Goal: Information Seeking & Learning: Learn about a topic

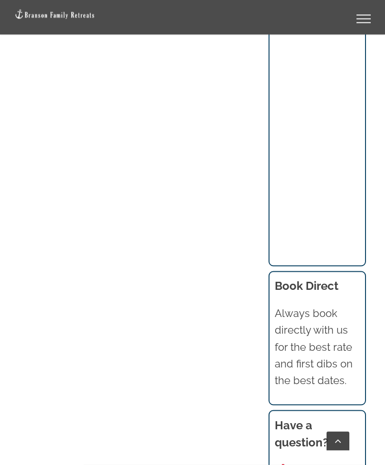
scroll to position [961, 0]
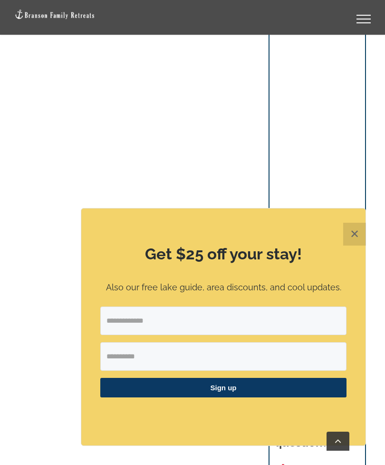
click at [352, 245] on button "✕" at bounding box center [354, 234] width 23 height 23
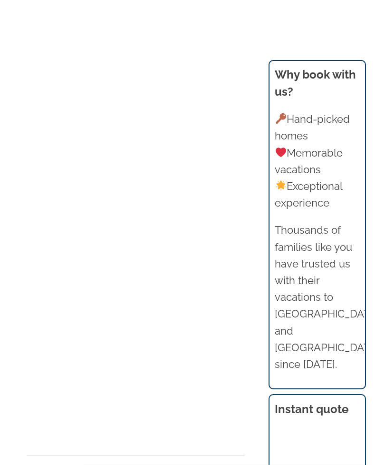
scroll to position [1079, 0]
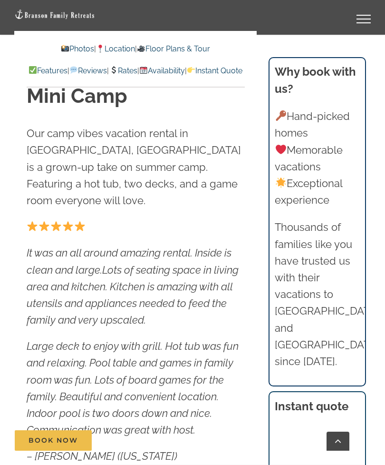
click at [78, 44] on link "Photos" at bounding box center [77, 48] width 33 height 9
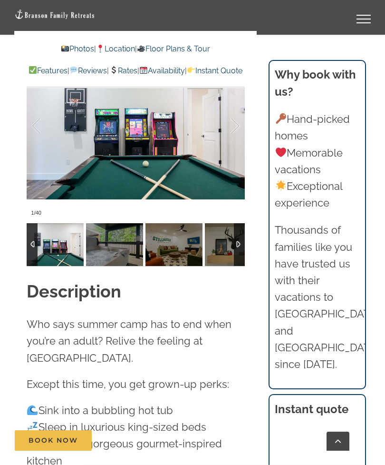
scroll to position [957, 0]
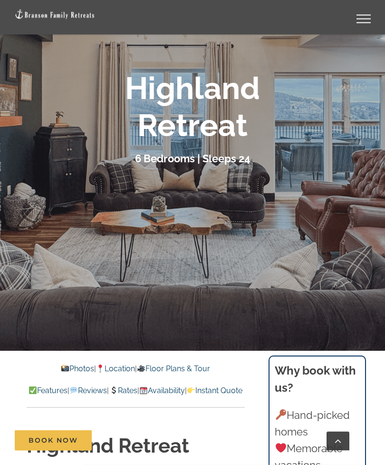
scroll to position [130, 0]
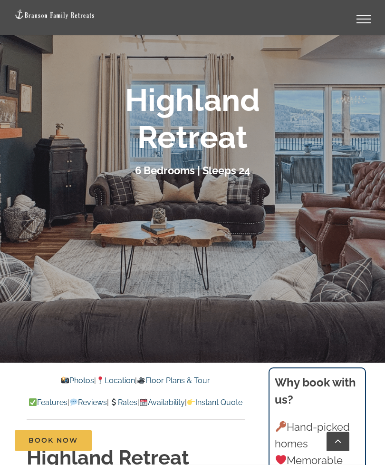
click at [350, 193] on div at bounding box center [192, 130] width 385 height 465
click at [74, 376] on link "Photos" at bounding box center [77, 380] width 33 height 9
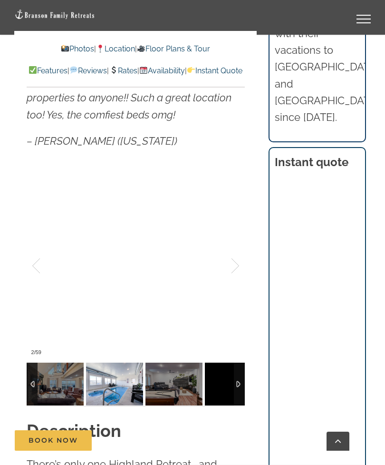
scroll to position [769, 0]
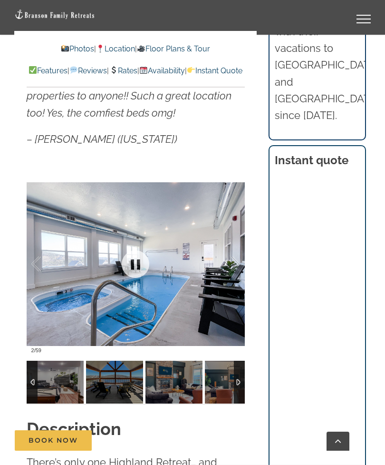
click at [199, 291] on div at bounding box center [136, 264] width 218 height 188
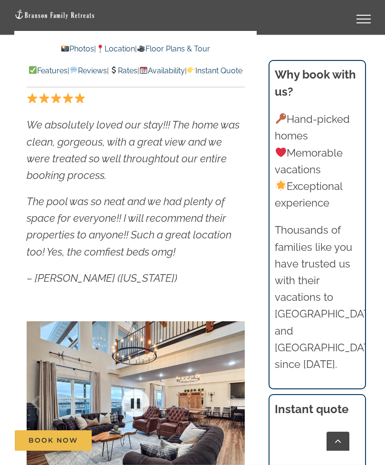
scroll to position [629, 0]
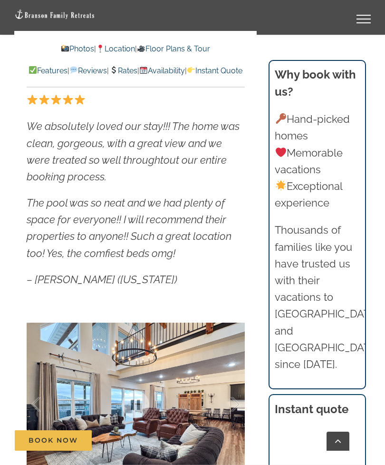
click at [185, 67] on link "Availability" at bounding box center [162, 70] width 46 height 9
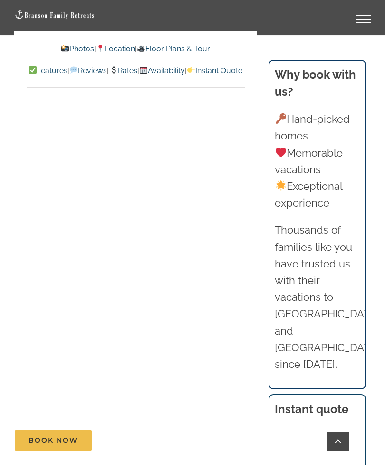
scroll to position [5423, 0]
click at [68, 49] on link "Photos" at bounding box center [77, 48] width 33 height 9
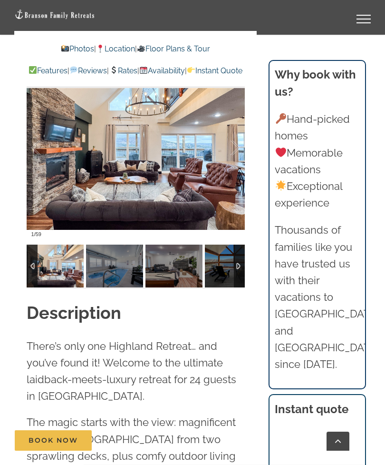
scroll to position [878, 0]
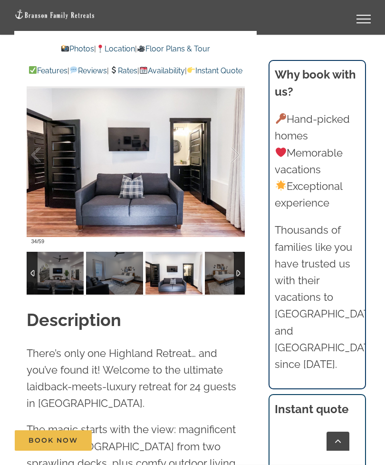
click at [216, 291] on img at bounding box center [233, 273] width 57 height 43
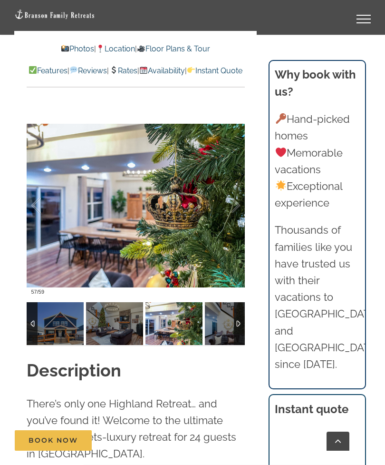
scroll to position [826, 0]
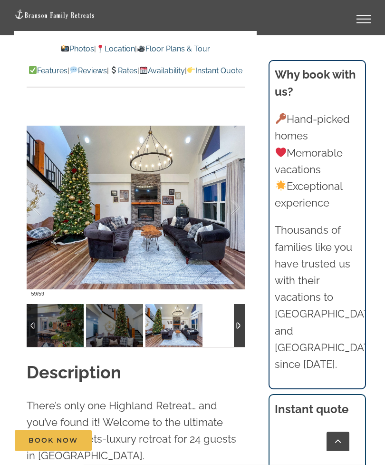
click at [220, 331] on div at bounding box center [136, 325] width 218 height 43
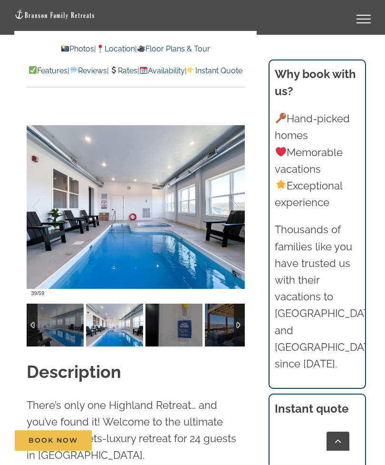
click at [185, 74] on link "Availability" at bounding box center [162, 70] width 46 height 9
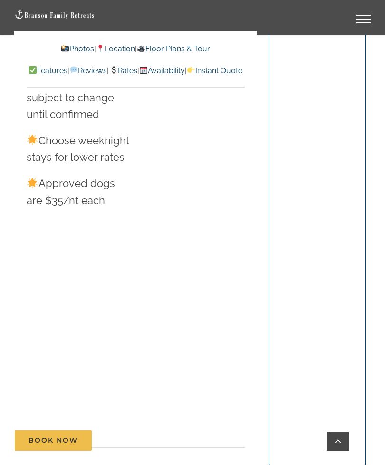
scroll to position [6622, 0]
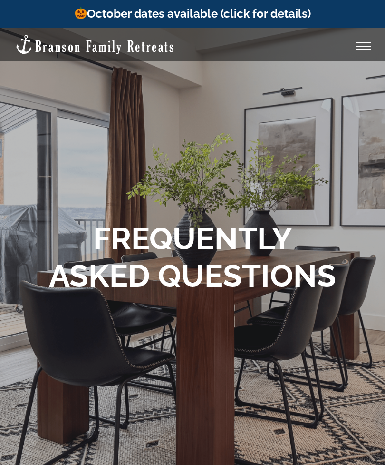
click at [359, 53] on div "Vacation homes 2 to 3 Bedrooms Mini Camp | 2 Bedrooms Mini Pearl | 2 Bedrooms M…" at bounding box center [192, 44] width 357 height 33
click at [355, 47] on link "Toggle Menu" at bounding box center [364, 46] width 38 height 9
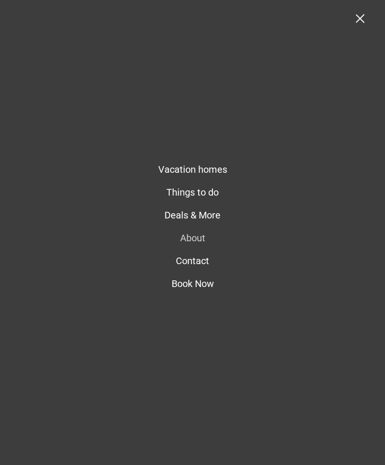
click at [213, 173] on span "Vacation homes" at bounding box center [192, 169] width 69 height 11
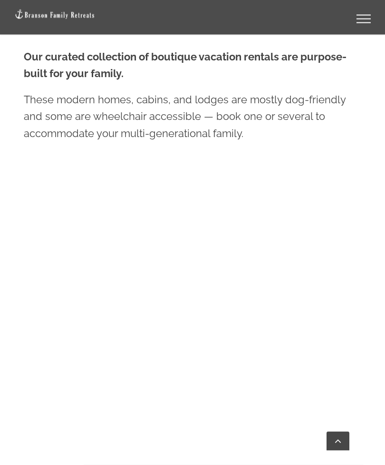
scroll to position [505, 0]
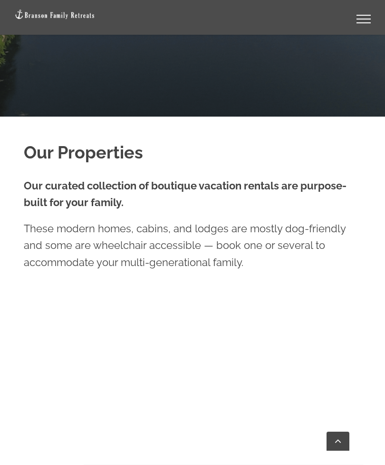
scroll to position [373, 0]
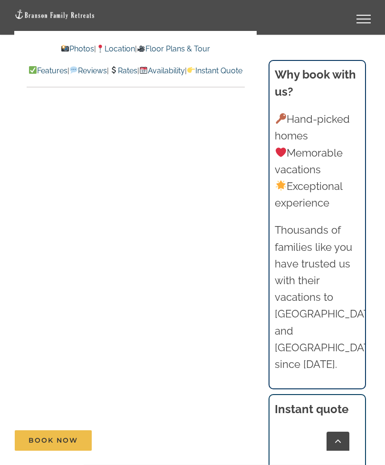
scroll to position [5339, 0]
click at [71, 50] on link "Photos" at bounding box center [77, 48] width 33 height 9
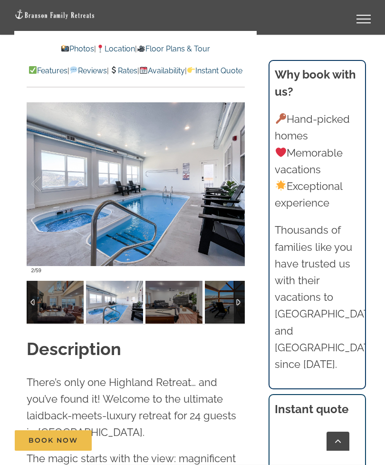
scroll to position [848, 0]
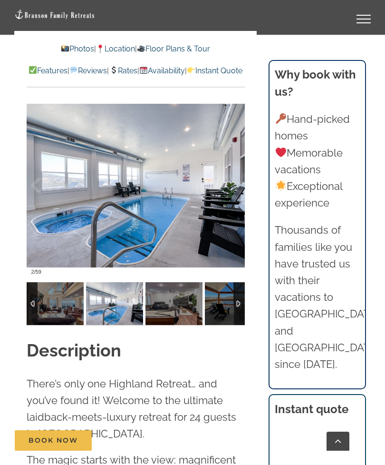
click at [243, 303] on div at bounding box center [239, 303] width 11 height 43
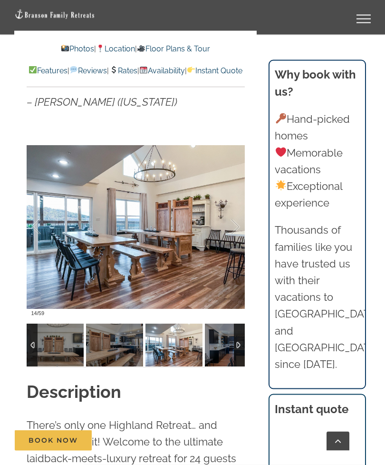
scroll to position [799, 0]
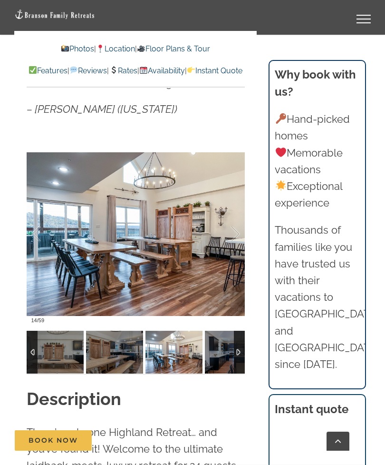
click at [27, 353] on div at bounding box center [32, 352] width 11 height 43
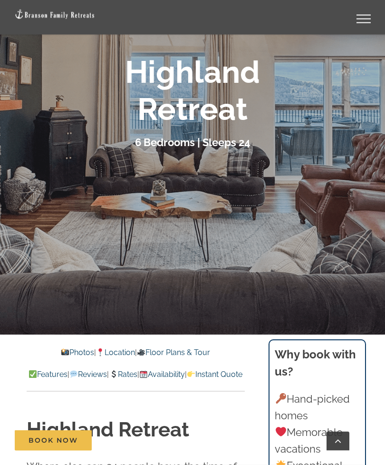
scroll to position [158, 0]
click at [137, 371] on link "Rates" at bounding box center [123, 374] width 28 height 9
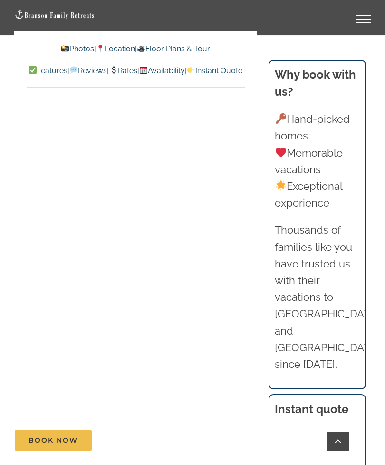
scroll to position [5879, 0]
